Goal: Transaction & Acquisition: Purchase product/service

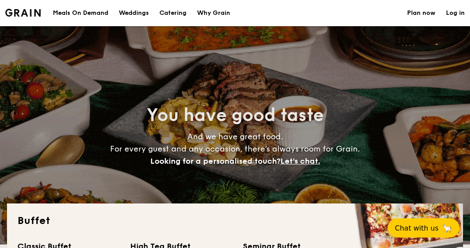
select select
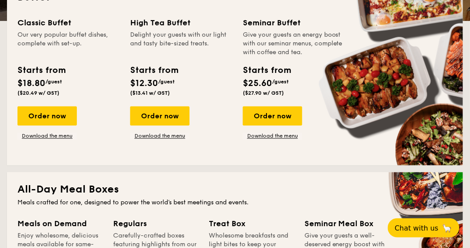
scroll to position [175, 0]
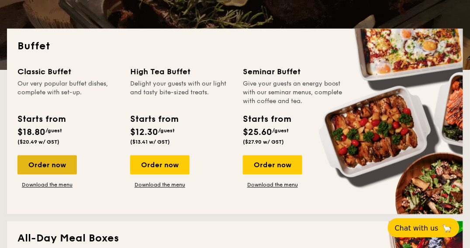
click at [60, 162] on div "Order now" at bounding box center [46, 164] width 59 height 19
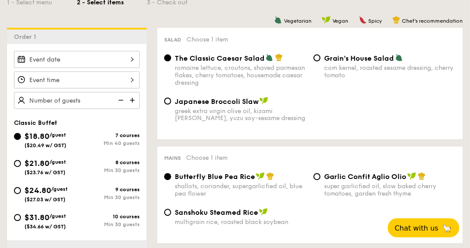
click at [208, 63] on div "The Classic Caesar Salad romaine lettuce, croutons, shaved parmesan flakes, che…" at bounding box center [241, 70] width 132 height 33
click at [171, 62] on input "The Classic Caesar Salad romaine lettuce, croutons, shaved parmesan flakes, che…" at bounding box center [167, 58] width 7 height 7
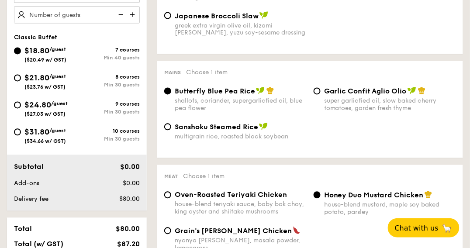
scroll to position [306, 0]
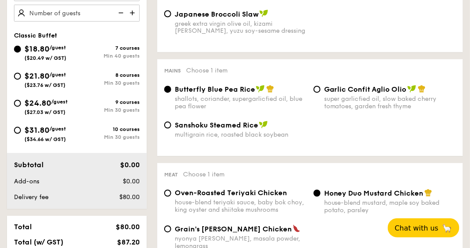
click at [344, 102] on div "super garlicfied oil, slow baked cherry tomatoes, garden fresh thyme" at bounding box center [390, 103] width 132 height 15
click at [321, 93] on input "Garlic Confit Aglio Olio super garlicfied oil, slow baked cherry tomatoes, gard…" at bounding box center [317, 89] width 7 height 7
radio input "true"
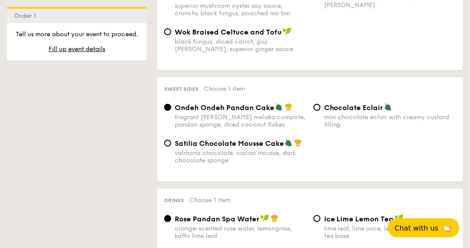
scroll to position [742, 0]
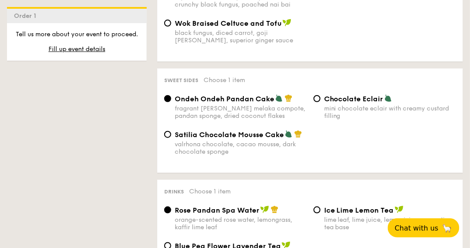
click at [243, 142] on div "valrhona chocolate, cacao mousse, dark chocolate sponge" at bounding box center [241, 148] width 132 height 15
click at [171, 138] on input "Satilia Chocolate Mousse Cake valrhona chocolate, cacao mousse, dark chocolate …" at bounding box center [167, 134] width 7 height 7
radio input "true"
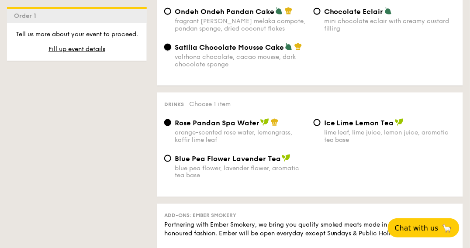
scroll to position [873, 0]
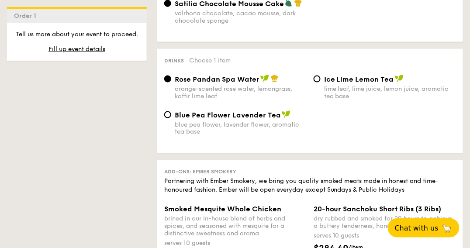
click at [350, 82] on span "Ice Lime Lemon Tea" at bounding box center [359, 79] width 70 height 8
click at [321, 82] on input "Ice Lime Lemon Tea lime leaf, lime juice, lemon juice, aromatic tea base" at bounding box center [317, 79] width 7 height 7
radio input "true"
click at [262, 122] on div "blue pea flower, lavender flower, aromatic tea base" at bounding box center [241, 128] width 132 height 15
click at [171, 118] on input "Blue Pea Flower Lavender Tea blue pea flower, lavender flower, aromatic tea base" at bounding box center [167, 114] width 7 height 7
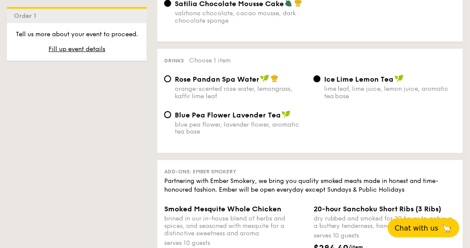
radio input "true"
click at [345, 83] on span "Ice Lime Lemon Tea" at bounding box center [359, 79] width 70 height 8
click at [321, 83] on input "Ice Lime Lemon Tea lime leaf, lime juice, lemon juice, aromatic tea base" at bounding box center [317, 79] width 7 height 7
radio input "true"
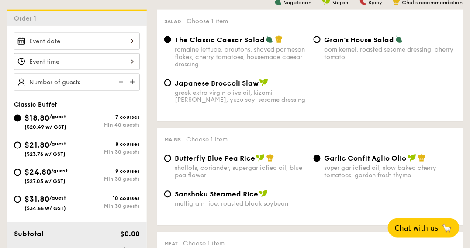
scroll to position [218, 0]
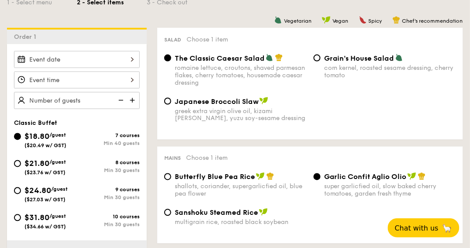
click at [133, 62] on div at bounding box center [77, 59] width 126 height 17
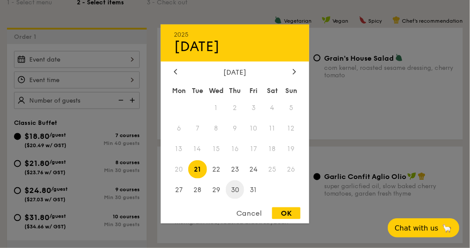
click at [230, 188] on span "30" at bounding box center [235, 189] width 19 height 19
click at [279, 212] on div "OK" at bounding box center [286, 213] width 28 height 12
type input "[DATE]"
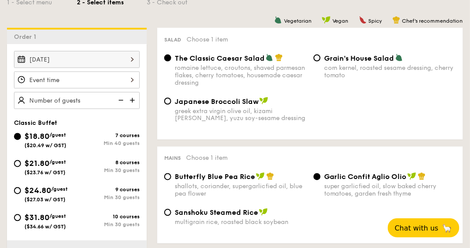
click at [95, 79] on div at bounding box center [235, 124] width 470 height 248
click at [75, 78] on div at bounding box center [77, 80] width 126 height 17
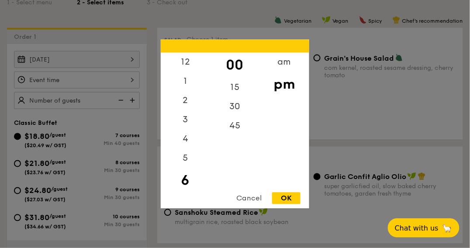
scroll to position [19, 0]
click at [188, 101] on div "3" at bounding box center [185, 104] width 49 height 25
click at [289, 200] on div "OK" at bounding box center [286, 199] width 28 height 12
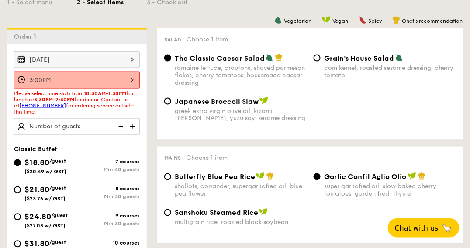
click at [109, 83] on div "3:00PM 12 1 2 3 4 5 6 7 8 9 10 11 00 15 30 45 am pm Cancel OK" at bounding box center [77, 80] width 126 height 17
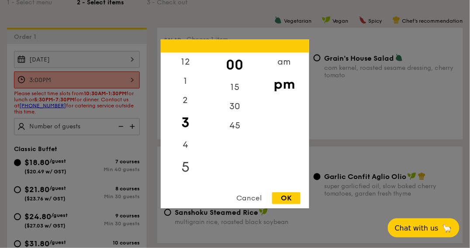
click at [188, 166] on div "5" at bounding box center [185, 167] width 49 height 25
click at [287, 197] on div "OK" at bounding box center [286, 199] width 28 height 12
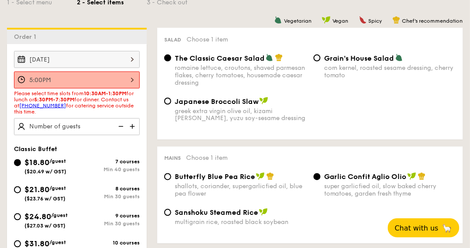
click at [93, 84] on div "5:00PM" at bounding box center [77, 80] width 126 height 17
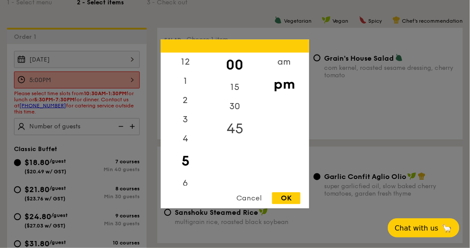
click at [235, 120] on div "45" at bounding box center [234, 129] width 49 height 25
click at [287, 199] on div "OK" at bounding box center [286, 199] width 28 height 12
type input "5:45PM"
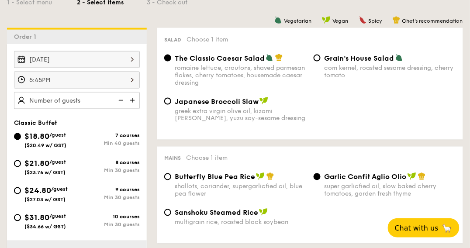
click at [131, 99] on img at bounding box center [133, 100] width 13 height 17
click at [124, 100] on img at bounding box center [120, 100] width 13 height 17
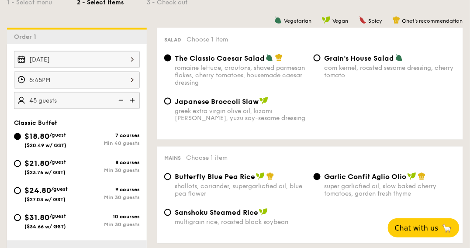
type input "40 guests"
click at [124, 100] on img at bounding box center [120, 100] width 13 height 17
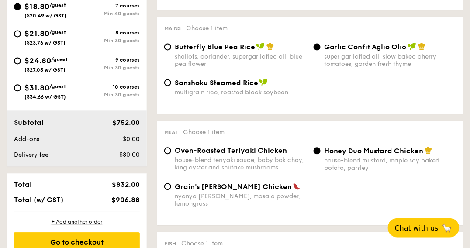
scroll to position [349, 0]
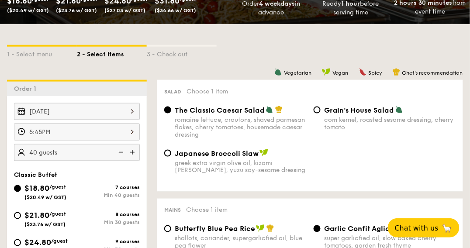
scroll to position [218, 0]
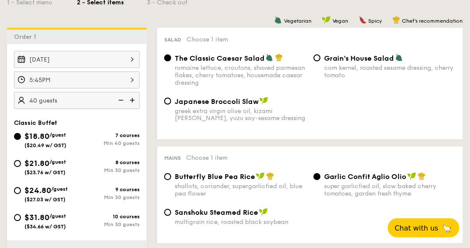
click at [55, 163] on span "/guest" at bounding box center [57, 162] width 17 height 6
click at [21, 163] on input "$21.80 /guest ($23.76 w/ GST) 8 courses Min 30 guests" at bounding box center [17, 163] width 7 height 7
radio input "true"
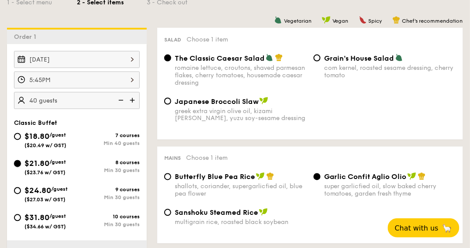
radio input "true"
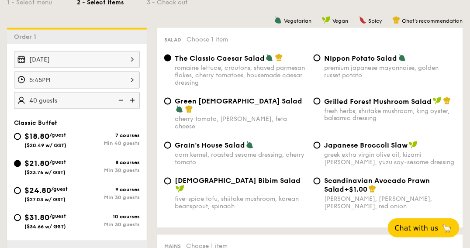
click at [121, 102] on img at bounding box center [120, 100] width 13 height 17
click at [121, 100] on img at bounding box center [120, 100] width 13 height 17
click at [133, 100] on img at bounding box center [133, 100] width 13 height 17
type input "35 guests"
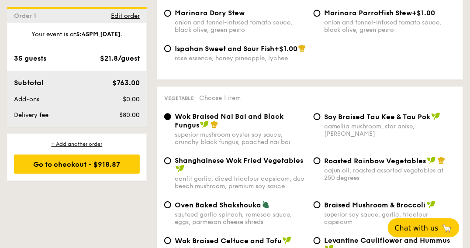
scroll to position [1092, 0]
